Goal: Information Seeking & Learning: Learn about a topic

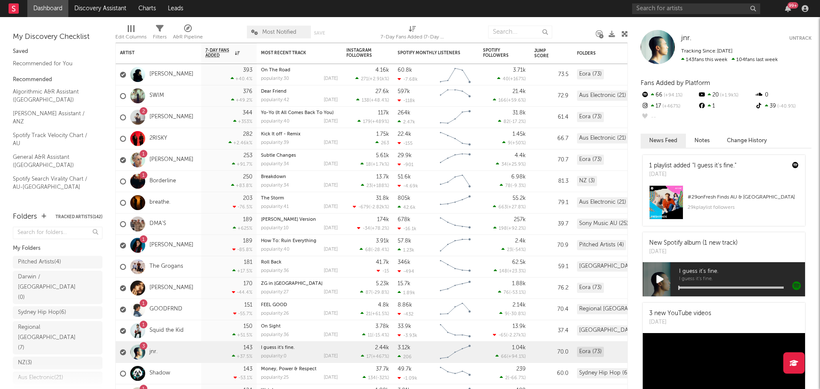
click at [153, 353] on link "jnr." at bounding box center [153, 351] width 8 height 7
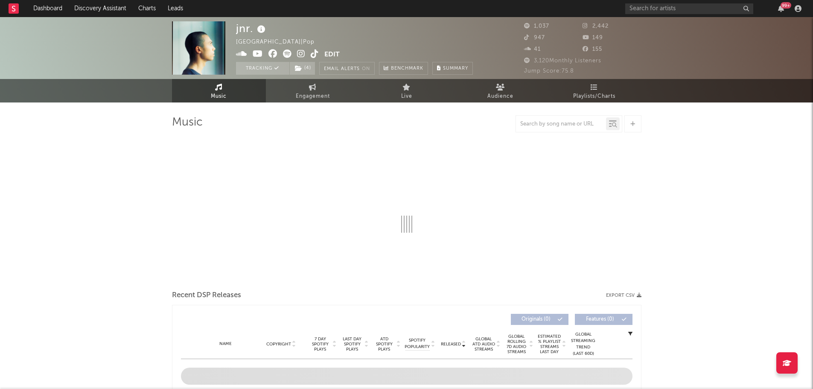
select select "1w"
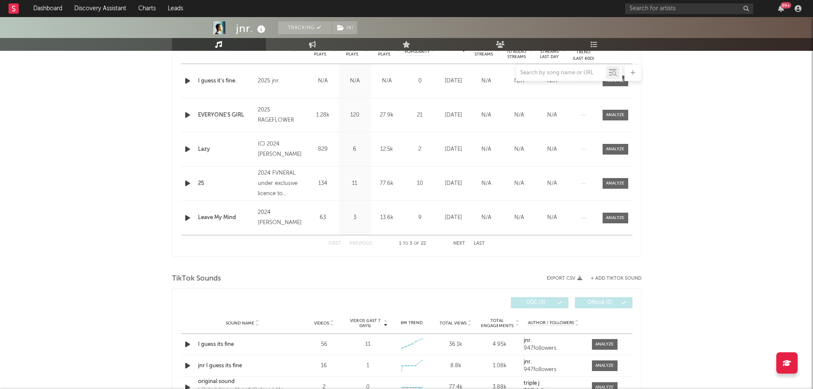
scroll to position [234, 0]
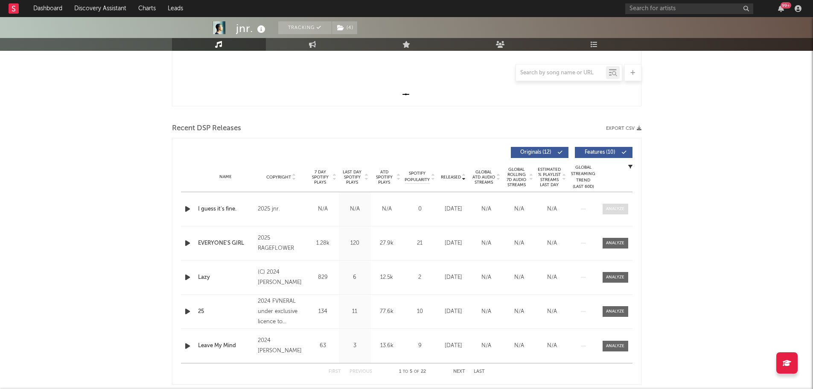
click at [619, 213] on span at bounding box center [616, 209] width 26 height 11
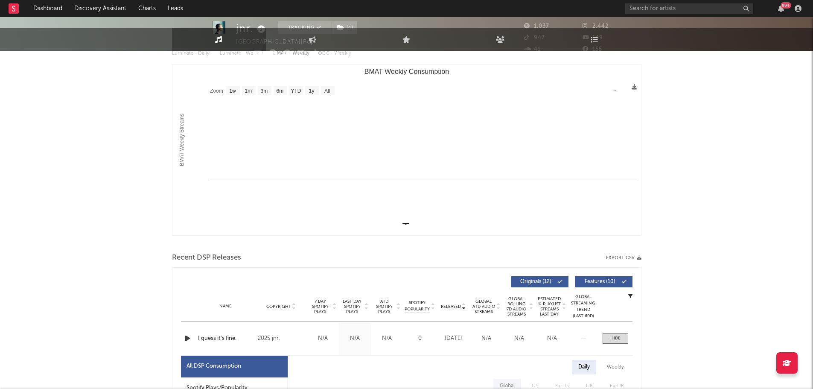
scroll to position [0, 0]
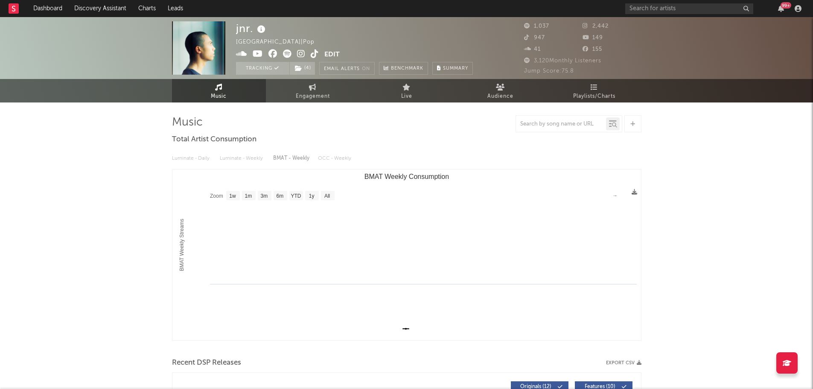
click at [304, 98] on span "Engagement" at bounding box center [313, 96] width 34 height 10
select select "1w"
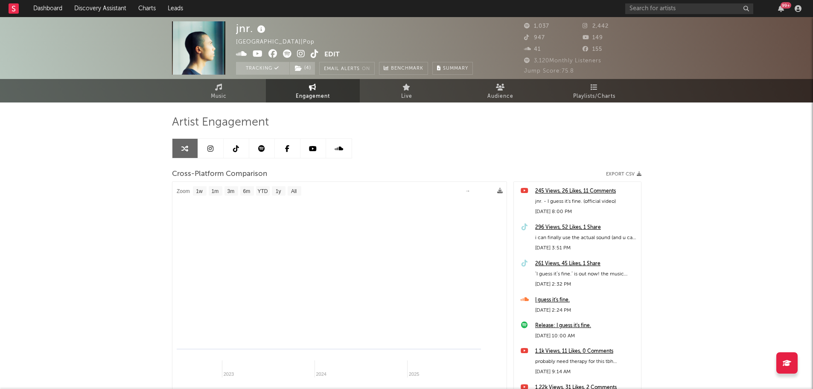
select select "1m"
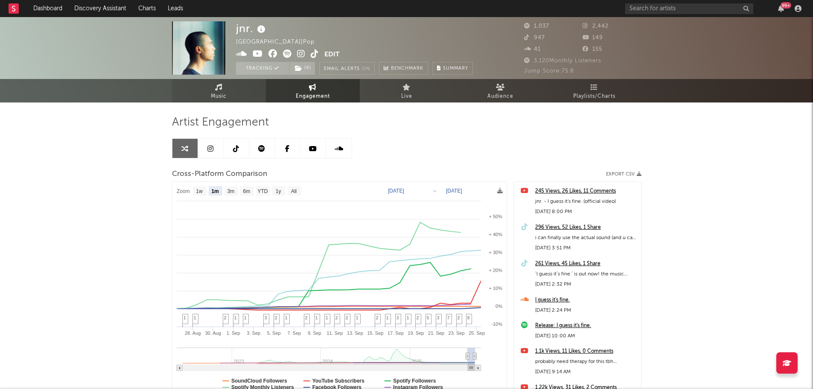
click at [238, 99] on link "Music" at bounding box center [219, 90] width 94 height 23
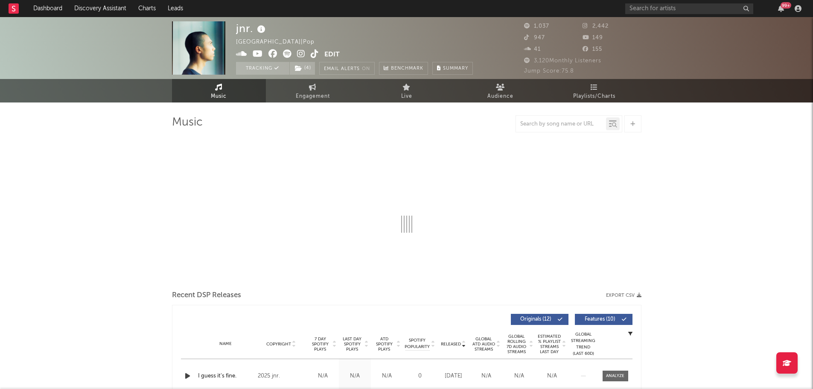
select select "1w"
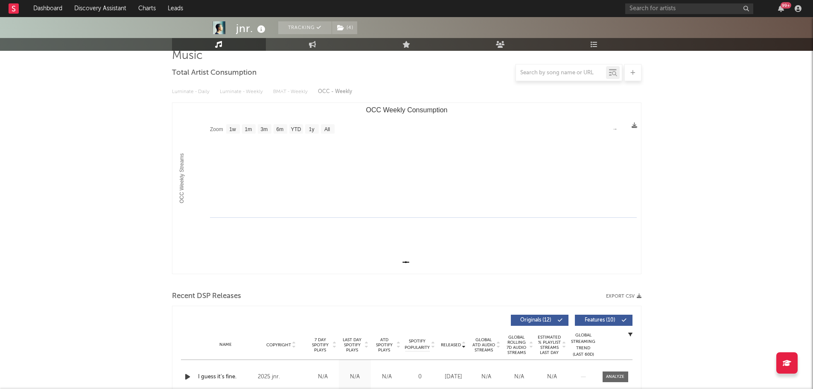
scroll to position [85, 0]
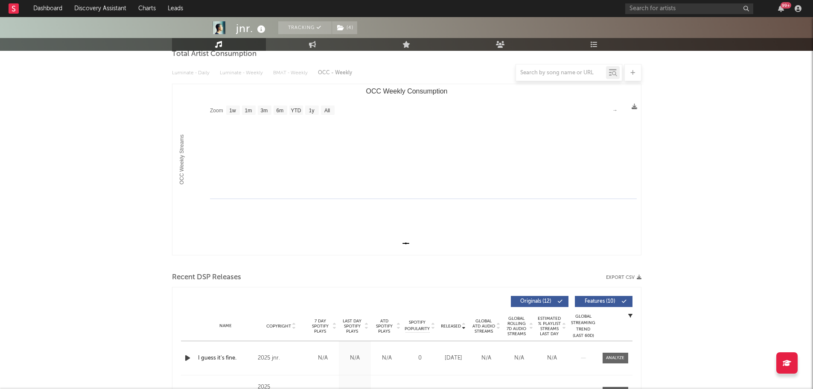
click at [404, 240] on rect "OCC Weekly Consumption" at bounding box center [406, 169] width 469 height 171
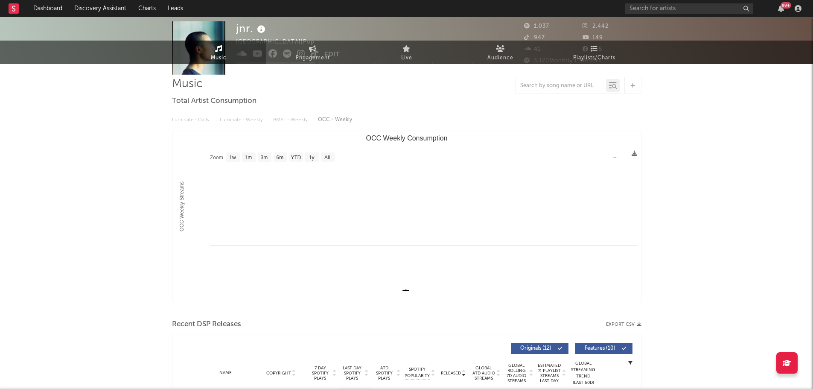
scroll to position [0, 0]
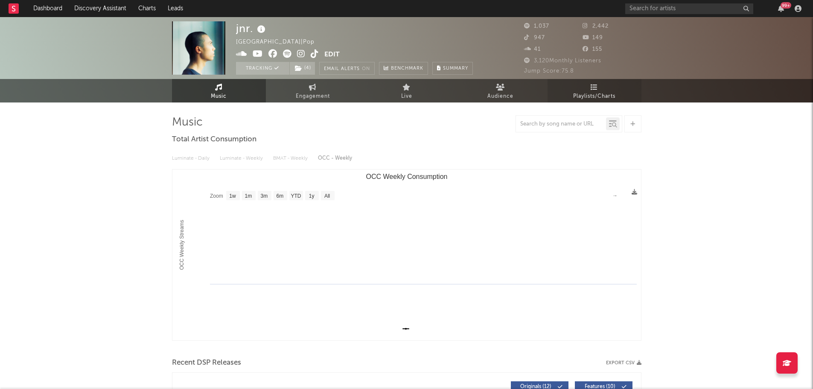
click at [626, 100] on link "Playlists/Charts" at bounding box center [595, 90] width 94 height 23
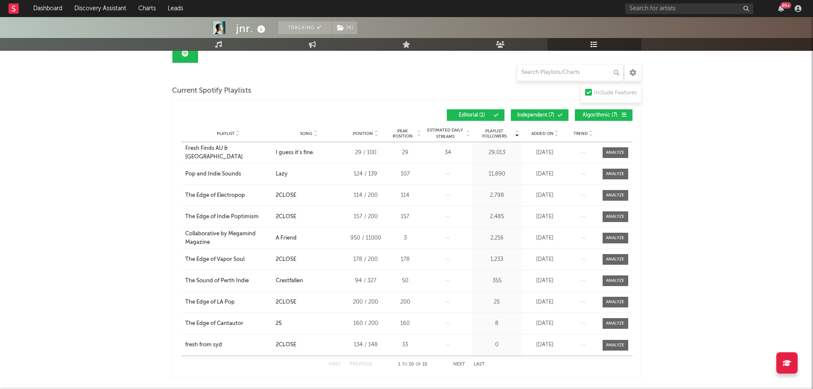
scroll to position [43, 0]
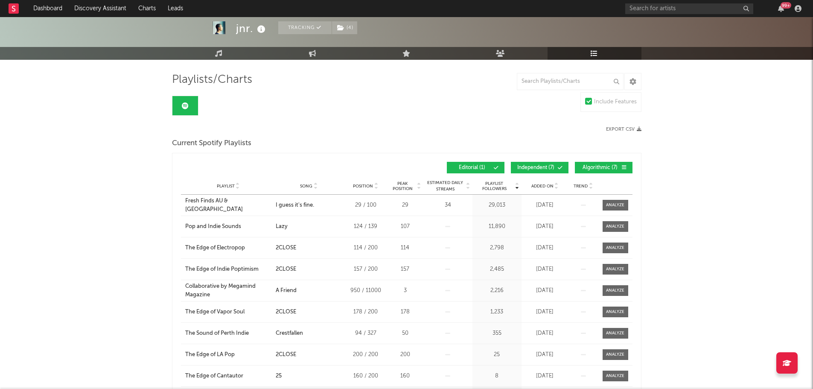
click at [309, 187] on span "Song" at bounding box center [306, 186] width 12 height 5
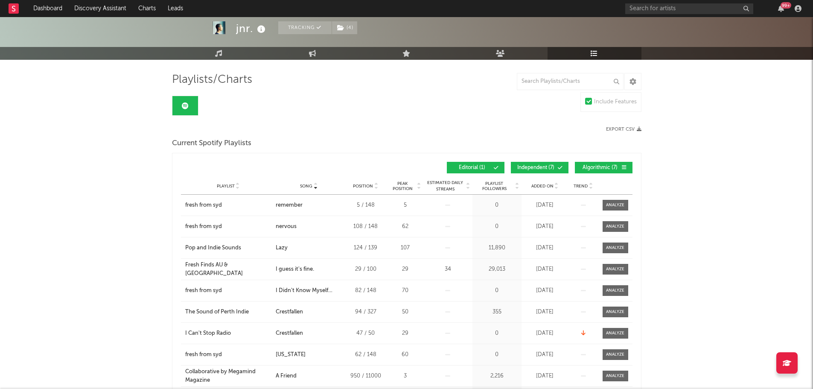
click at [547, 184] on span "Added On" at bounding box center [542, 186] width 22 height 5
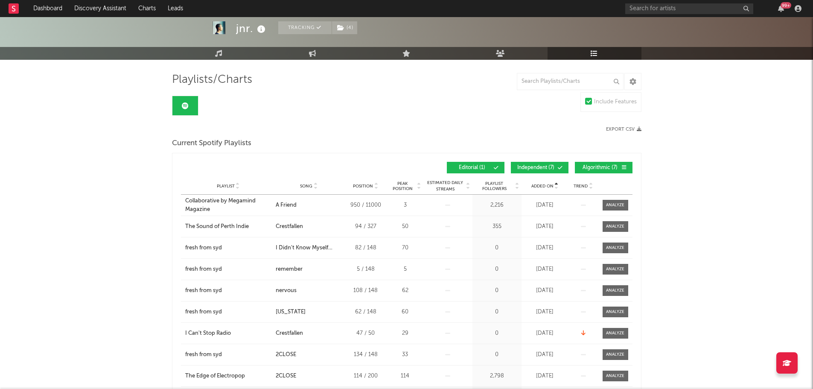
click at [546, 184] on span "Added On" at bounding box center [542, 186] width 22 height 5
